Goal: Task Accomplishment & Management: Use online tool/utility

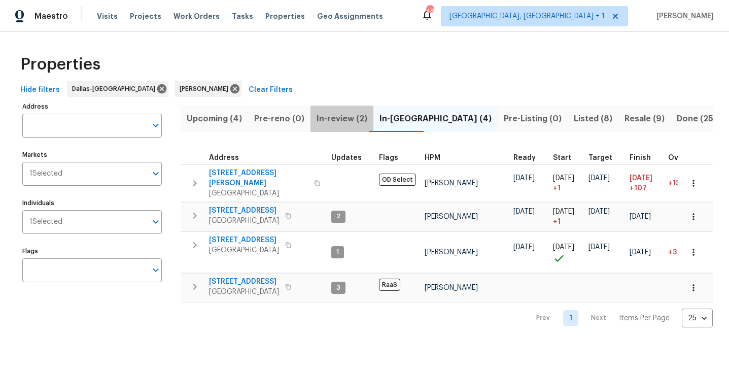
click at [324, 118] on span "In-review (2)" at bounding box center [341, 119] width 51 height 14
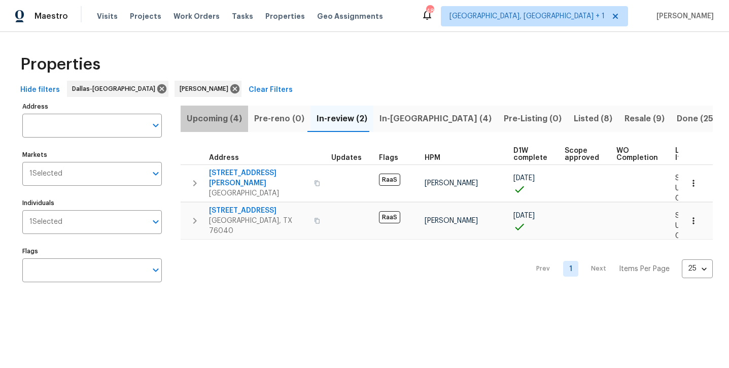
click at [225, 121] on span "Upcoming (4)" at bounding box center [214, 119] width 55 height 14
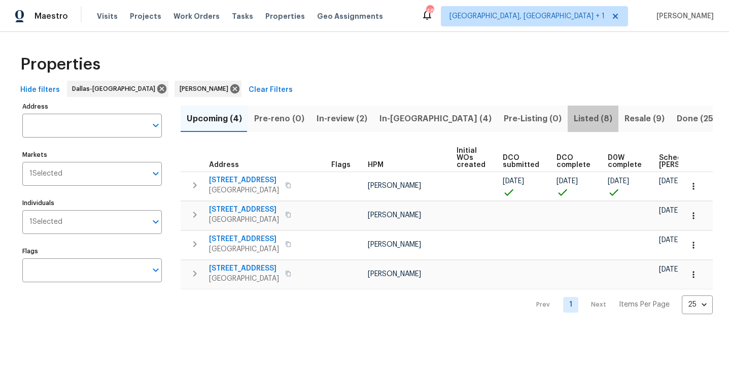
click at [574, 115] on span "Listed (8)" at bounding box center [593, 119] width 39 height 14
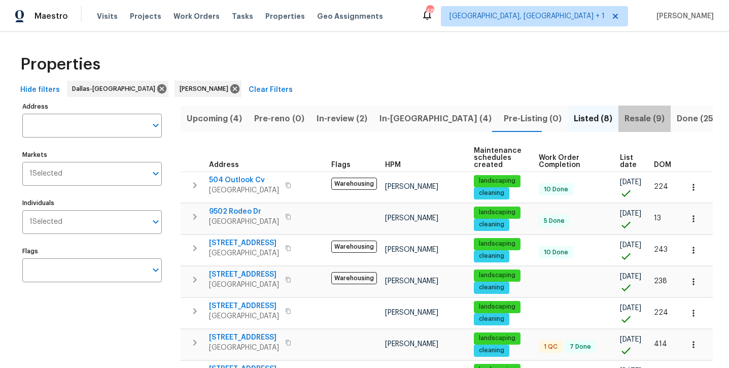
click at [624, 119] on span "Resale (9)" at bounding box center [644, 119] width 40 height 14
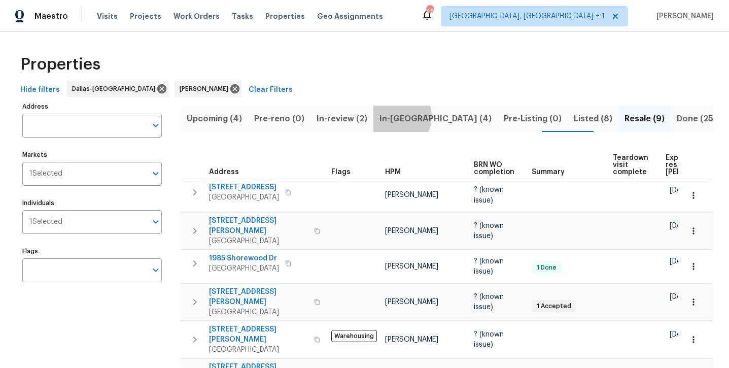
click at [391, 116] on span "In-reno (4)" at bounding box center [435, 119] width 112 height 14
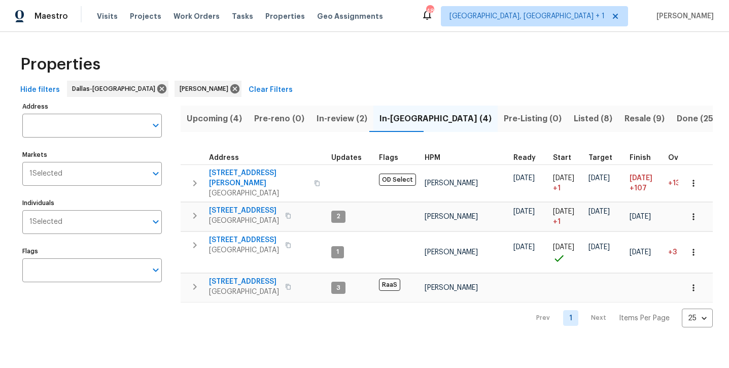
click at [212, 119] on span "Upcoming (4)" at bounding box center [214, 119] width 55 height 14
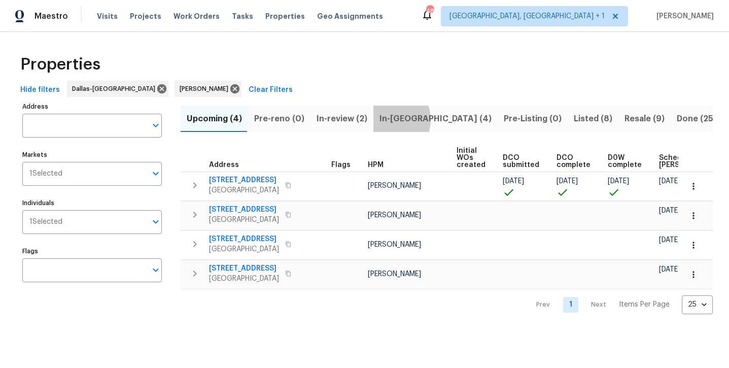
click at [385, 119] on span "In-reno (4)" at bounding box center [435, 119] width 112 height 14
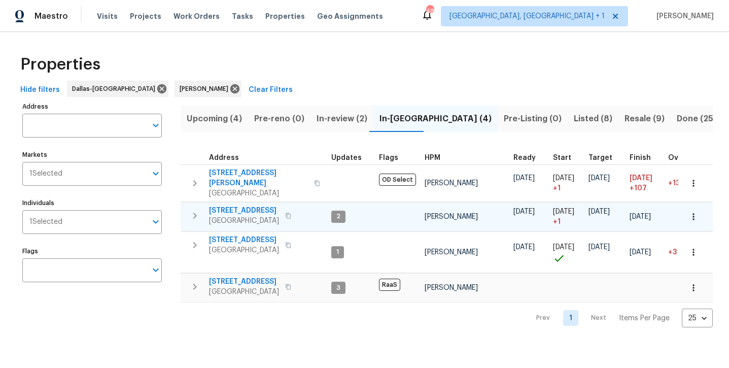
click at [255, 205] on span "3724 Tulip Tree Dr" at bounding box center [244, 210] width 70 height 10
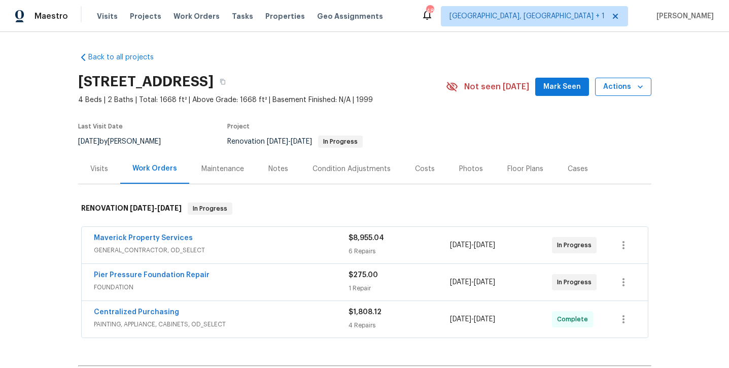
click at [643, 85] on icon "button" at bounding box center [640, 87] width 10 height 10
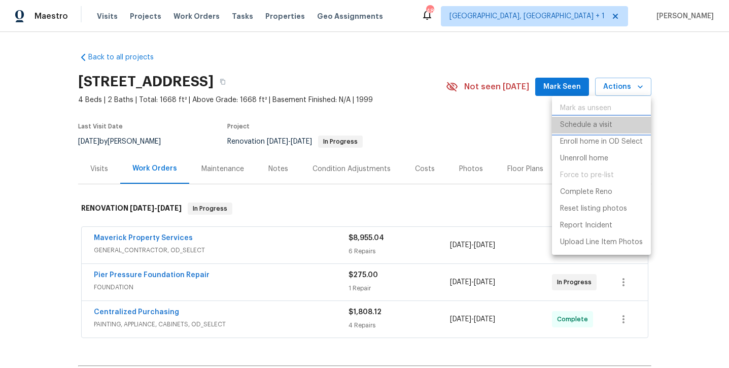
click at [567, 124] on p "Schedule a visit" at bounding box center [586, 125] width 52 height 11
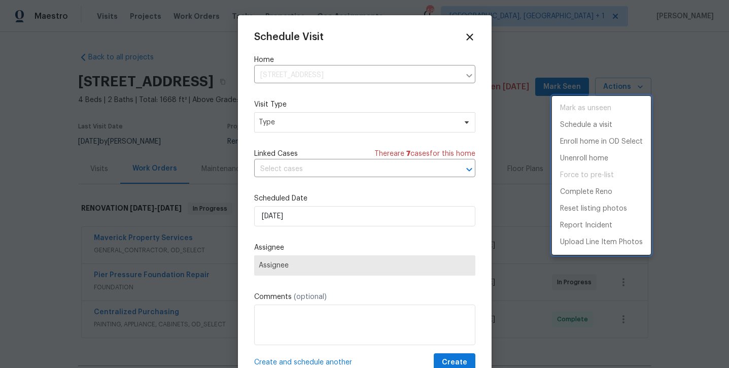
click at [354, 120] on div at bounding box center [364, 184] width 729 height 368
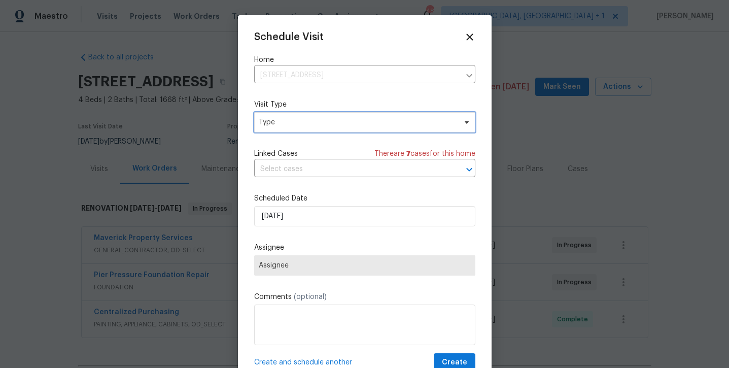
click at [354, 120] on span "Type" at bounding box center [357, 122] width 197 height 10
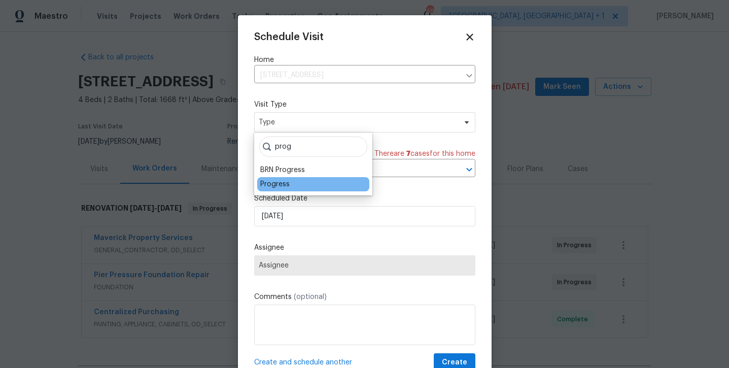
type input "prog"
click at [272, 184] on div "Progress" at bounding box center [274, 184] width 29 height 10
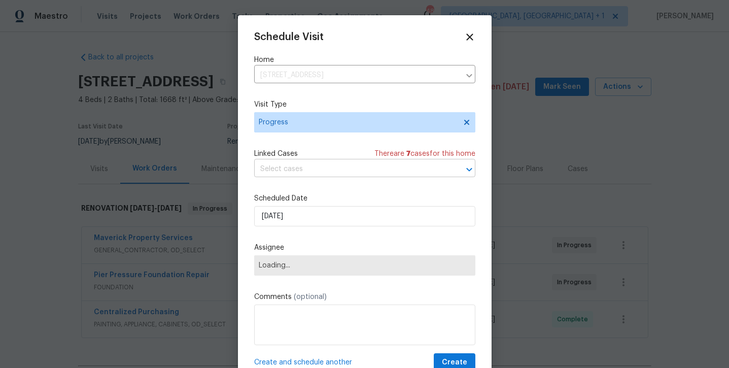
click at [285, 169] on input "text" at bounding box center [350, 169] width 193 height 16
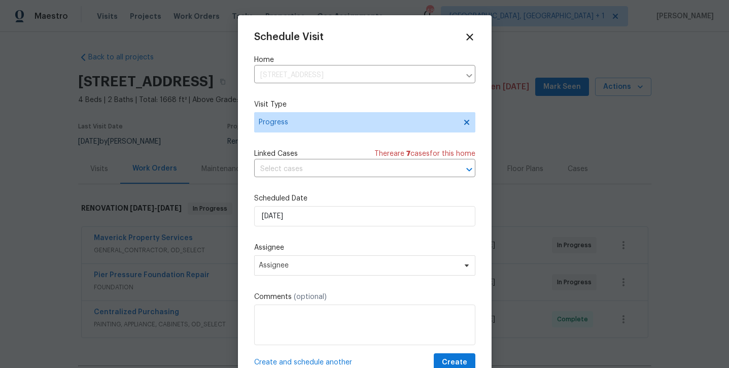
click at [264, 148] on div "Schedule Visit Home [STREET_ADDRESS] ​ Visit Type Progress Linked Cases There a…" at bounding box center [364, 201] width 221 height 340
click at [289, 263] on span "Assignee" at bounding box center [358, 265] width 199 height 8
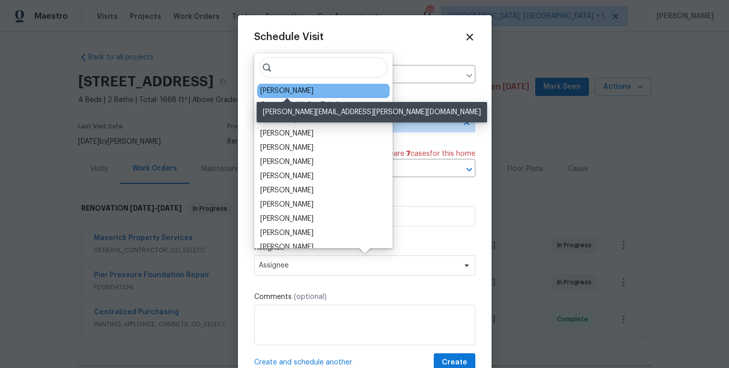
click at [281, 88] on div "[PERSON_NAME]" at bounding box center [286, 91] width 53 height 10
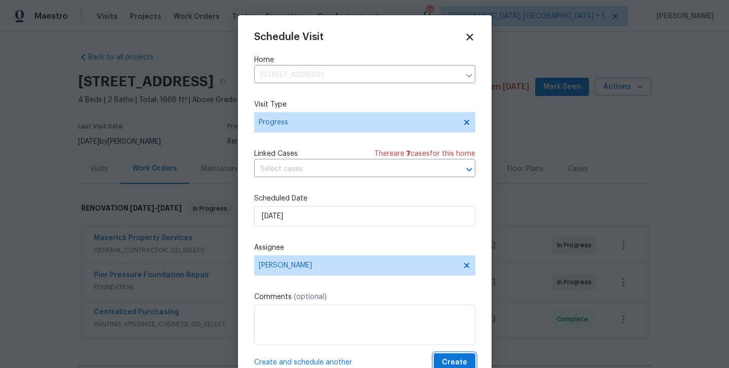
click at [448, 363] on span "Create" at bounding box center [454, 362] width 25 height 13
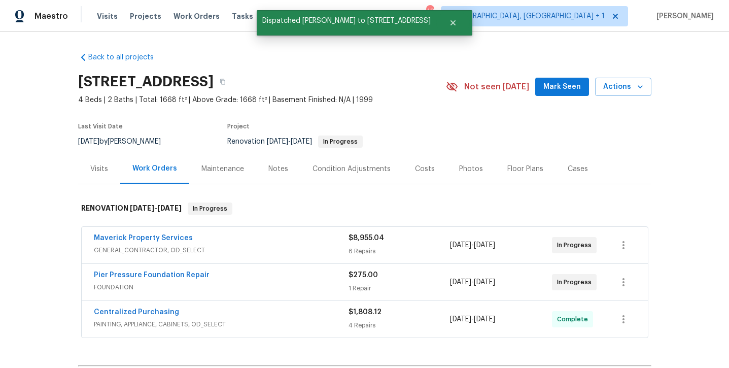
click at [563, 83] on span "Mark Seen" at bounding box center [562, 87] width 38 height 13
